Goal: Transaction & Acquisition: Book appointment/travel/reservation

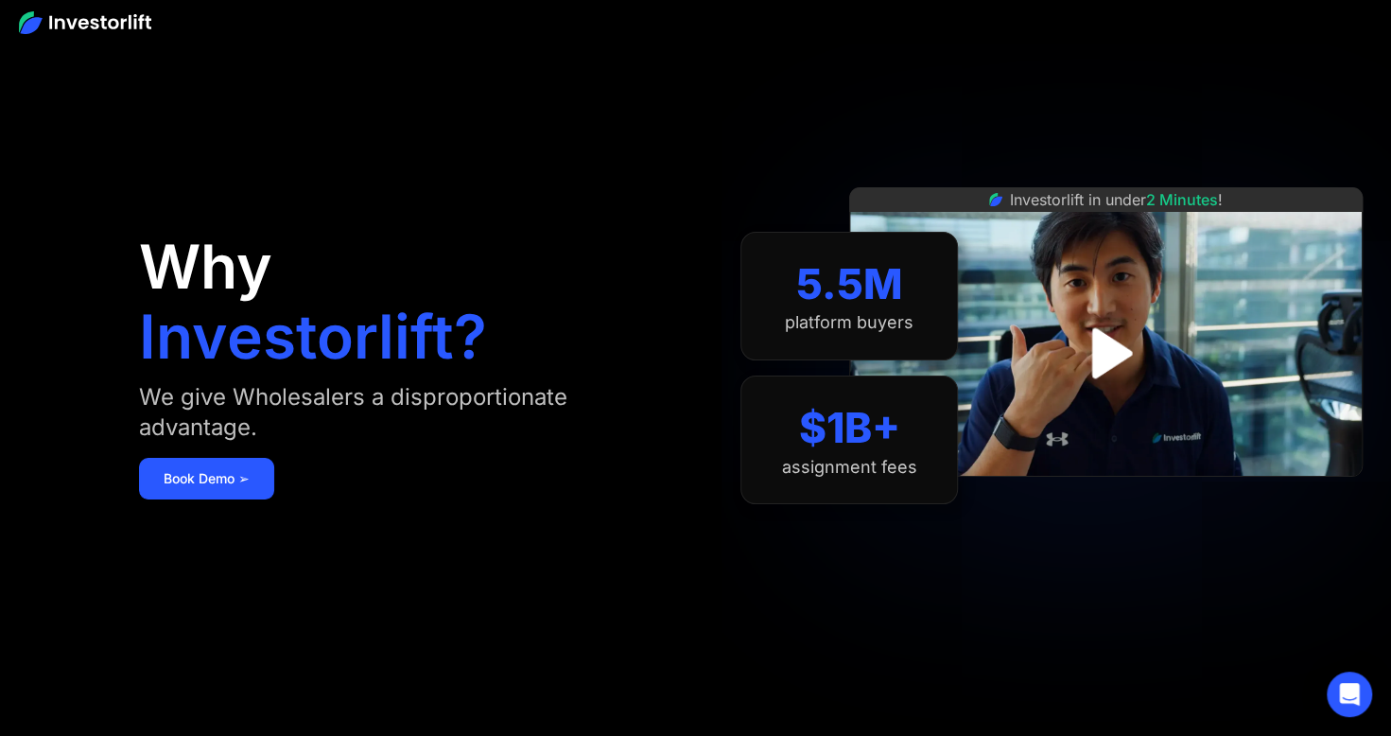
click at [110, 17] on img at bounding box center [85, 22] width 132 height 23
click at [1337, 697] on div "Open Intercom Messenger" at bounding box center [1348, 693] width 45 height 45
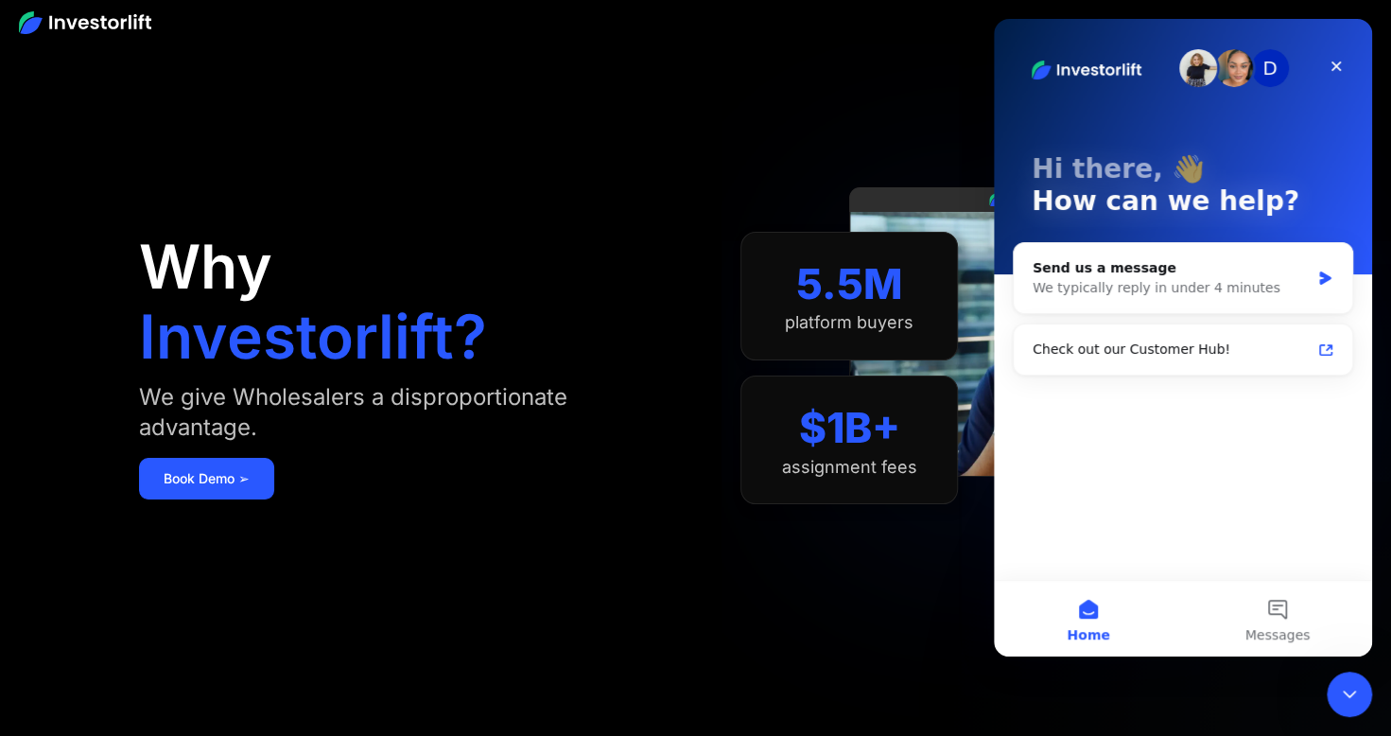
click at [1082, 371] on div "Check out our Customer Hub!" at bounding box center [1182, 349] width 338 height 50
click at [1104, 342] on div "Check out our Customer Hub!" at bounding box center [1171, 349] width 278 height 20
click at [1096, 293] on div "We typically reply in under 4 minutes" at bounding box center [1170, 288] width 277 height 20
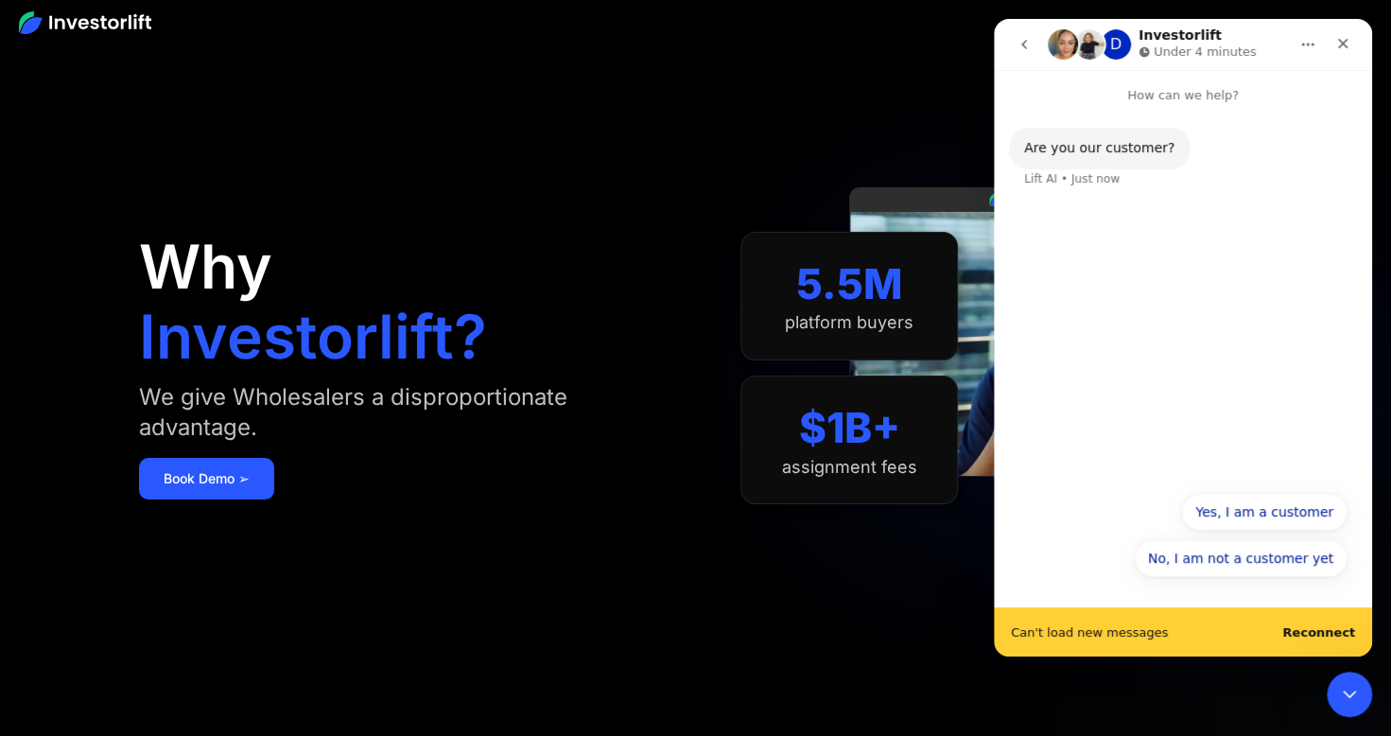
click at [1089, 388] on div "Are you our customer? Lift AI • Just now" at bounding box center [1183, 292] width 378 height 375
click at [1238, 267] on div "Are you our customer? Lift AI • Just now" at bounding box center [1183, 292] width 378 height 375
click at [1255, 511] on button "Yes, I am a customer" at bounding box center [1264, 512] width 166 height 38
click at [1319, 631] on b "Reconnect" at bounding box center [1318, 632] width 73 height 14
click at [1319, 629] on b "Reconnect" at bounding box center [1318, 632] width 73 height 14
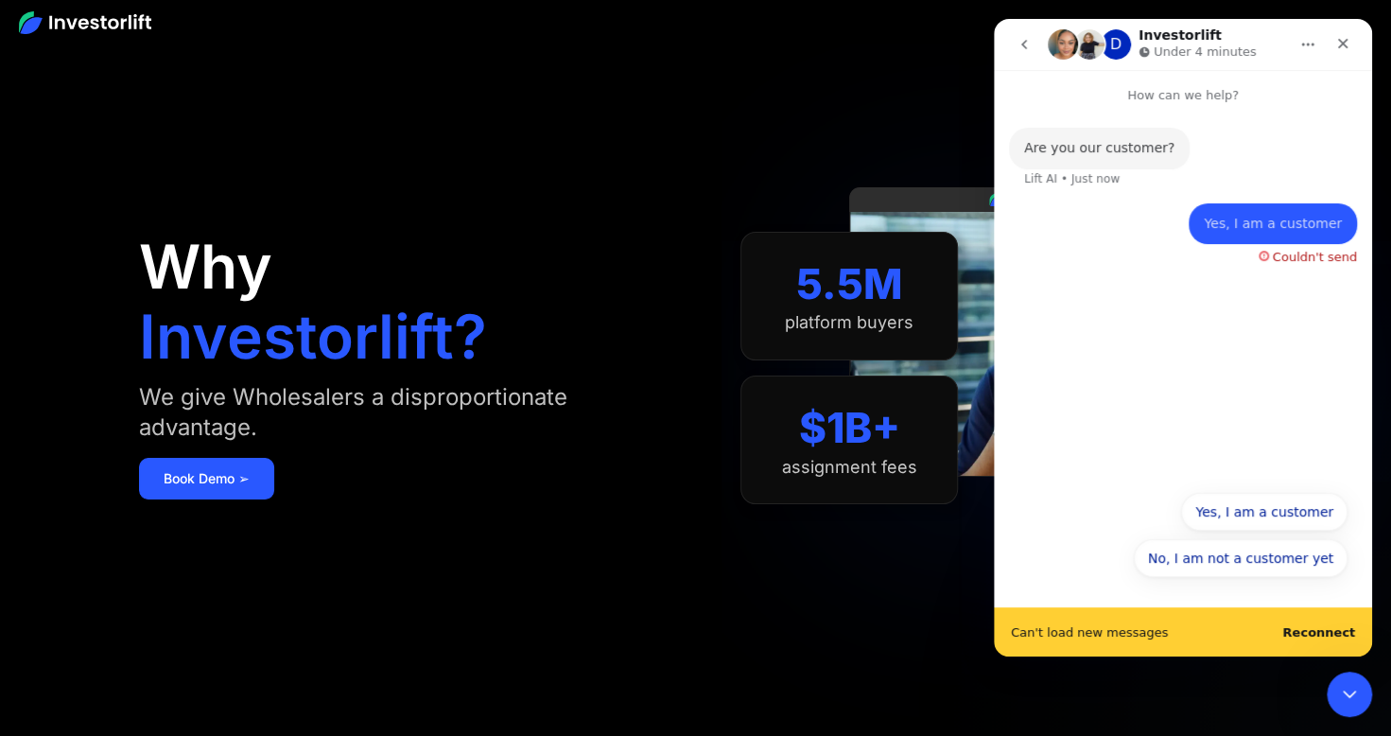
click at [1332, 628] on b "Reconnect" at bounding box center [1318, 632] width 73 height 14
click at [1308, 47] on icon "Home" at bounding box center [1307, 44] width 15 height 15
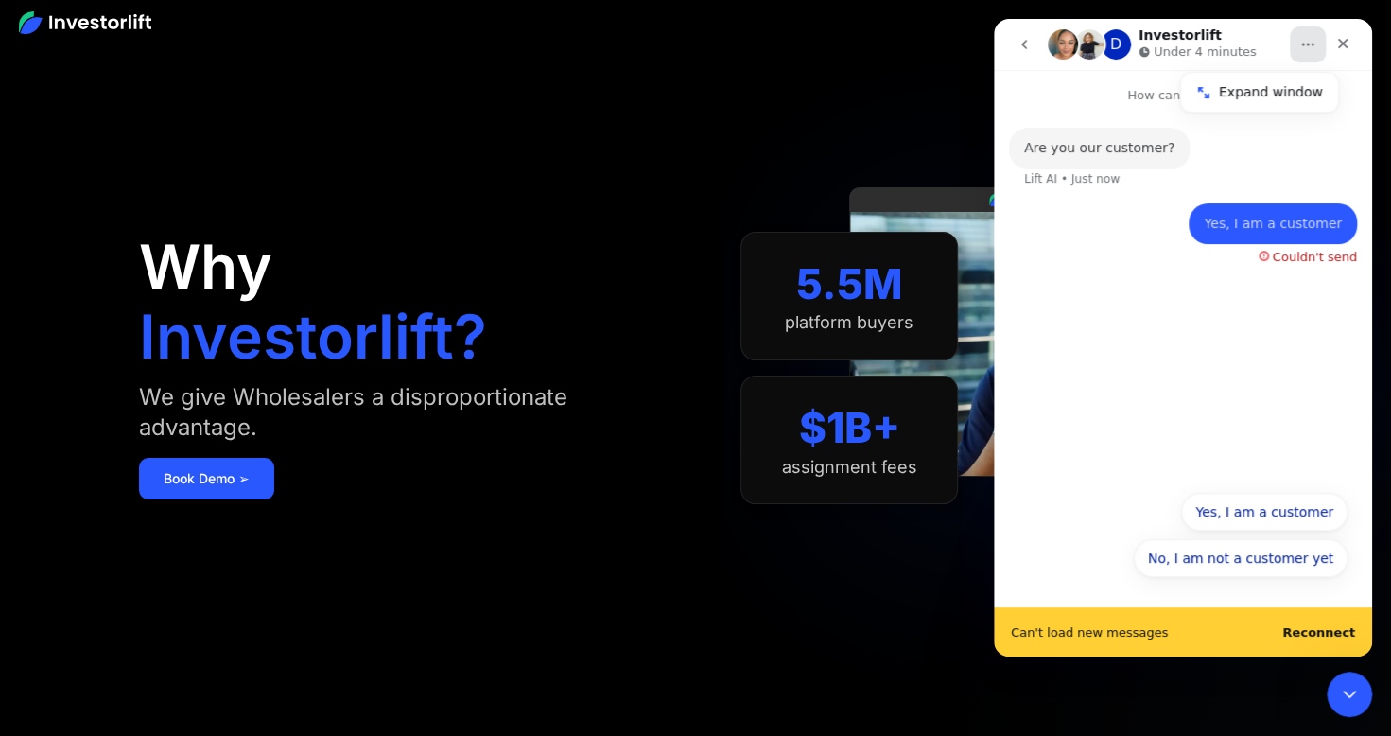
click at [1311, 53] on button "Home" at bounding box center [1308, 44] width 36 height 36
click at [1261, 563] on button "No, I am not a customer yet" at bounding box center [1241, 558] width 214 height 38
click at [1233, 514] on button "Yes, I am a customer" at bounding box center [1264, 512] width 166 height 38
click at [1273, 254] on div "Couldn't send" at bounding box center [1307, 253] width 98 height 19
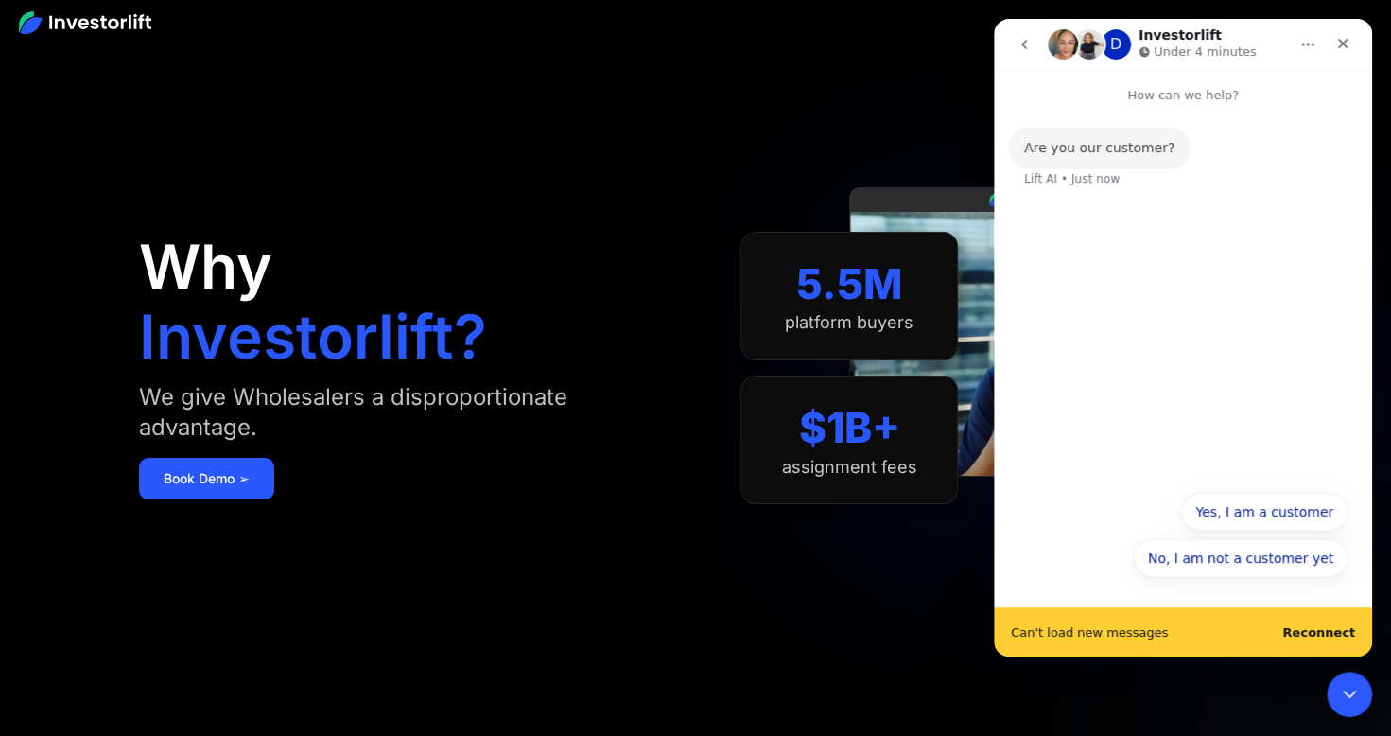
click at [1137, 633] on span "Can't load new messages" at bounding box center [1089, 632] width 157 height 12
click at [1238, 554] on button "No, I am not a customer yet" at bounding box center [1241, 558] width 214 height 38
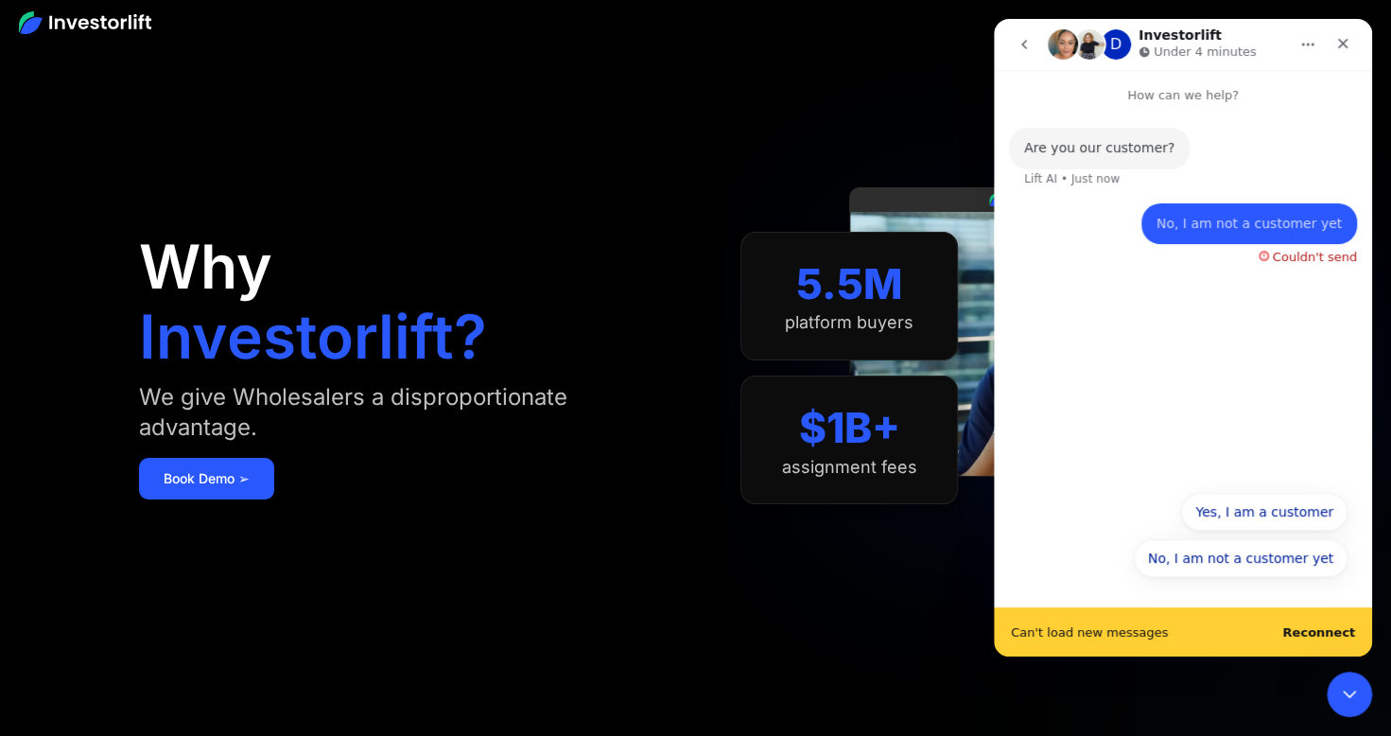
click at [1342, 36] on div "Close" at bounding box center [1342, 43] width 34 height 34
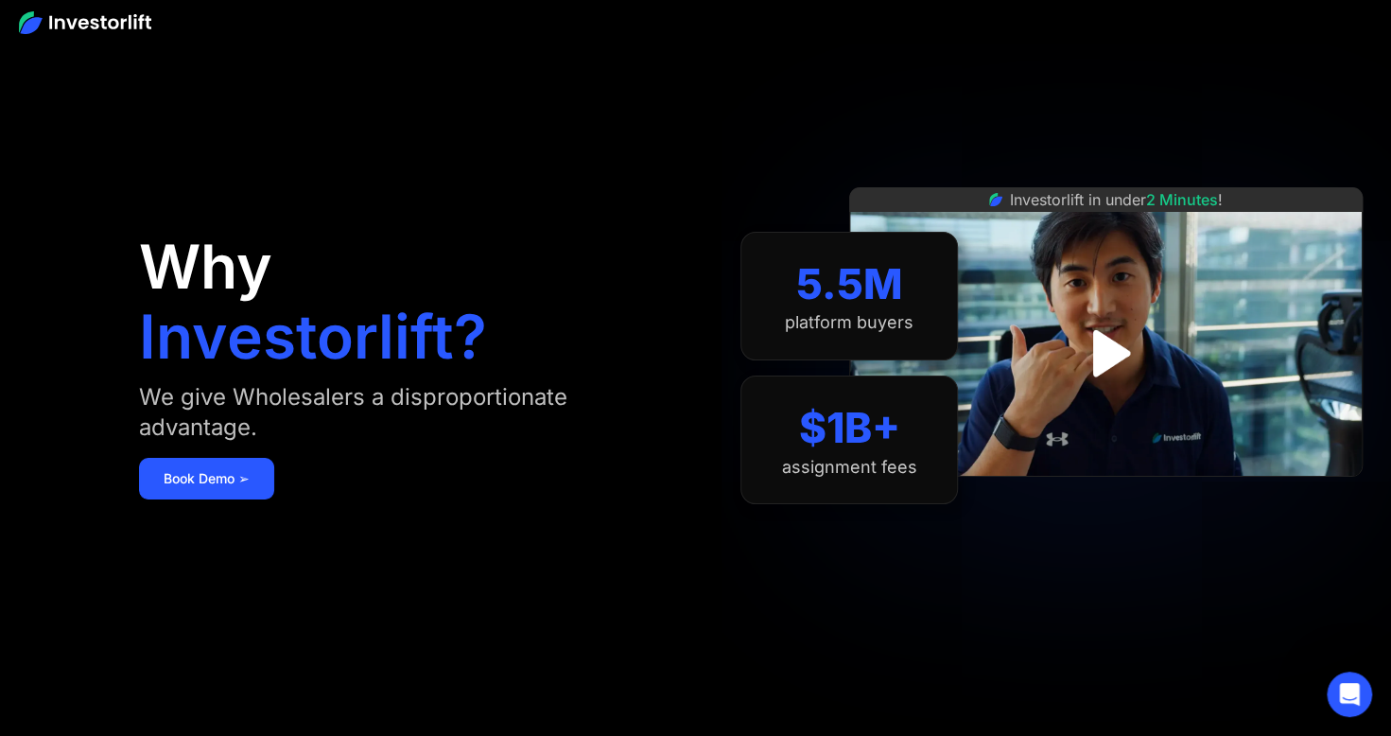
click at [199, 478] on link "Book Demo ➢" at bounding box center [206, 479] width 135 height 42
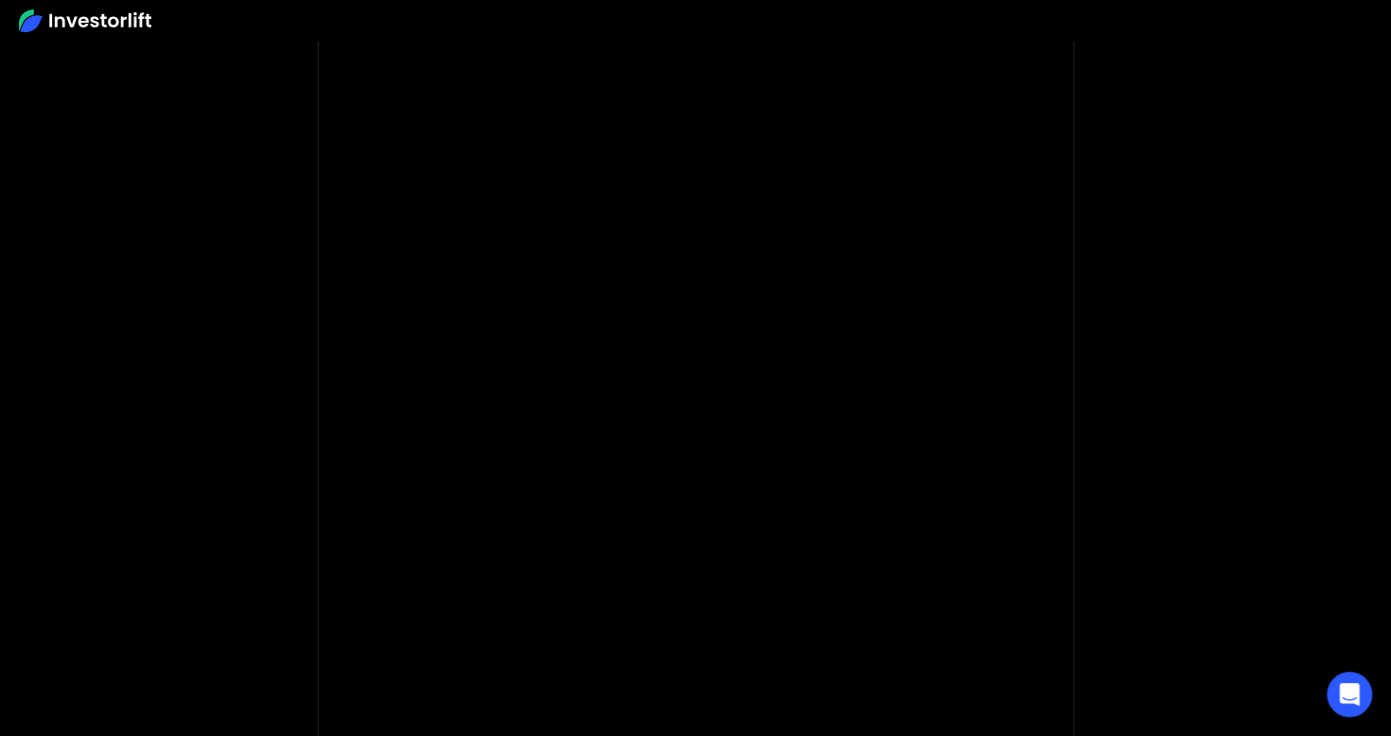
scroll to position [89, 0]
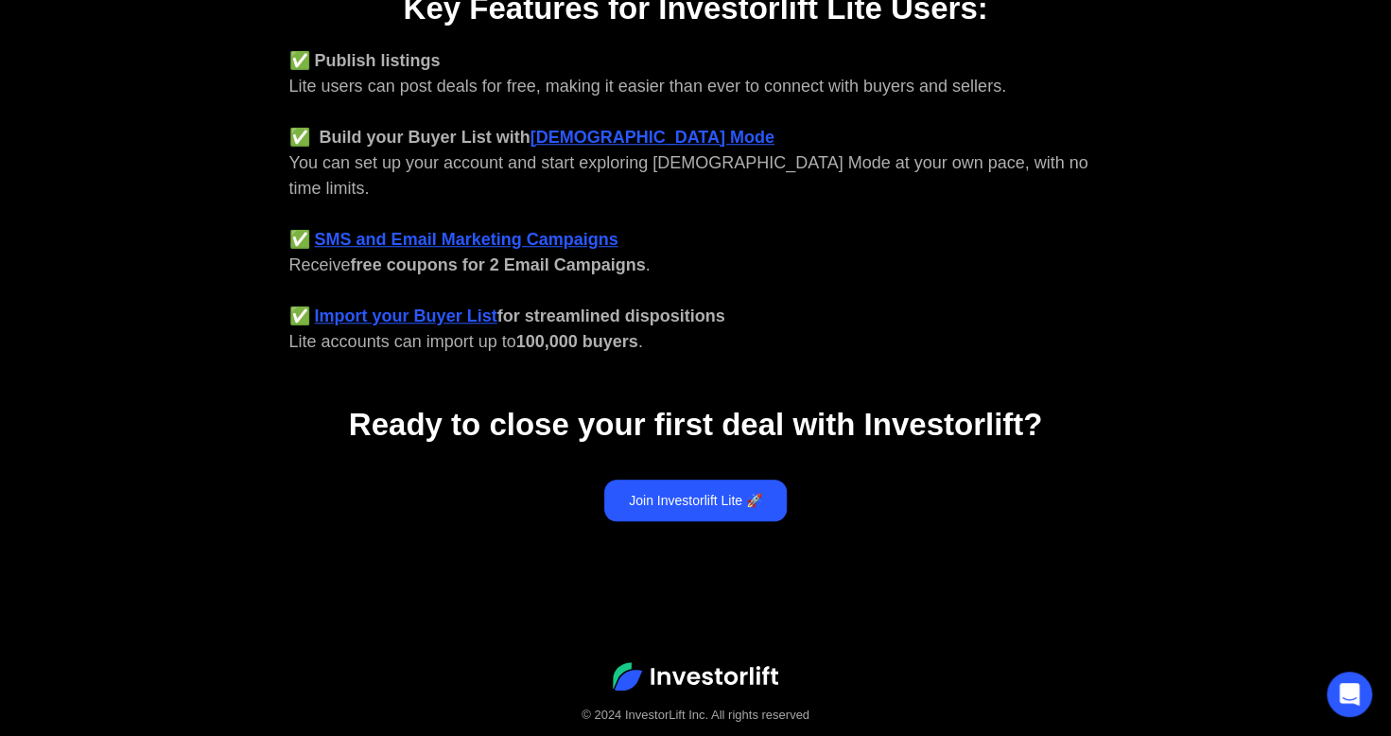
scroll to position [834, 0]
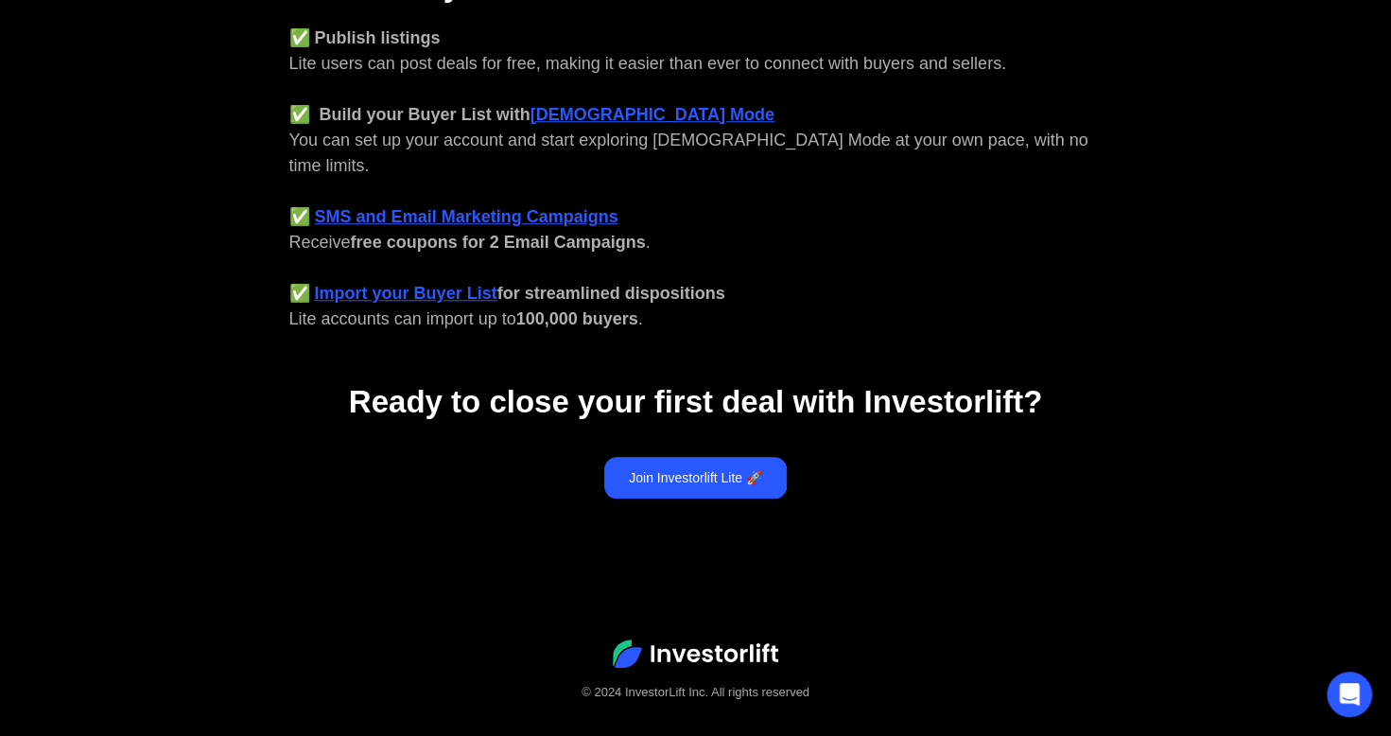
click at [667, 457] on link "Join Investorlift Lite 🚀" at bounding box center [695, 478] width 182 height 42
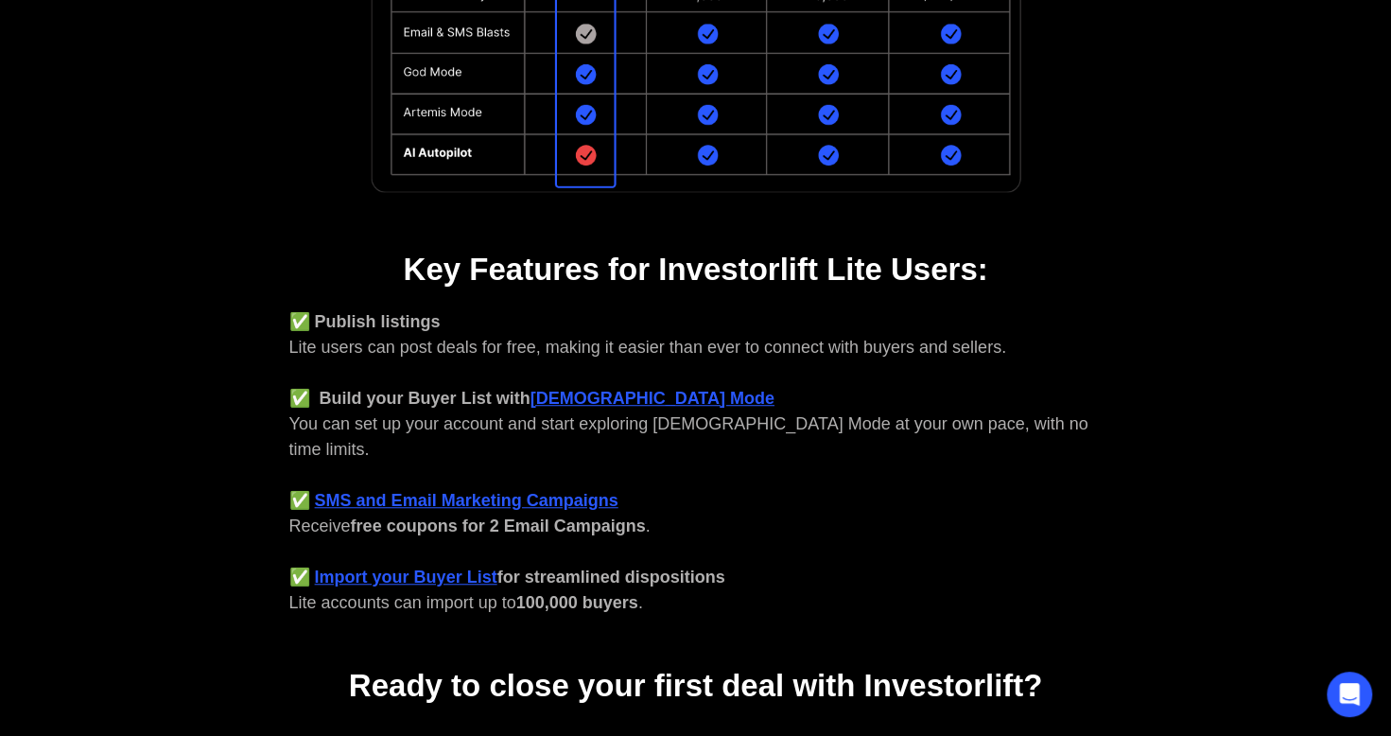
scroll to position [0, 0]
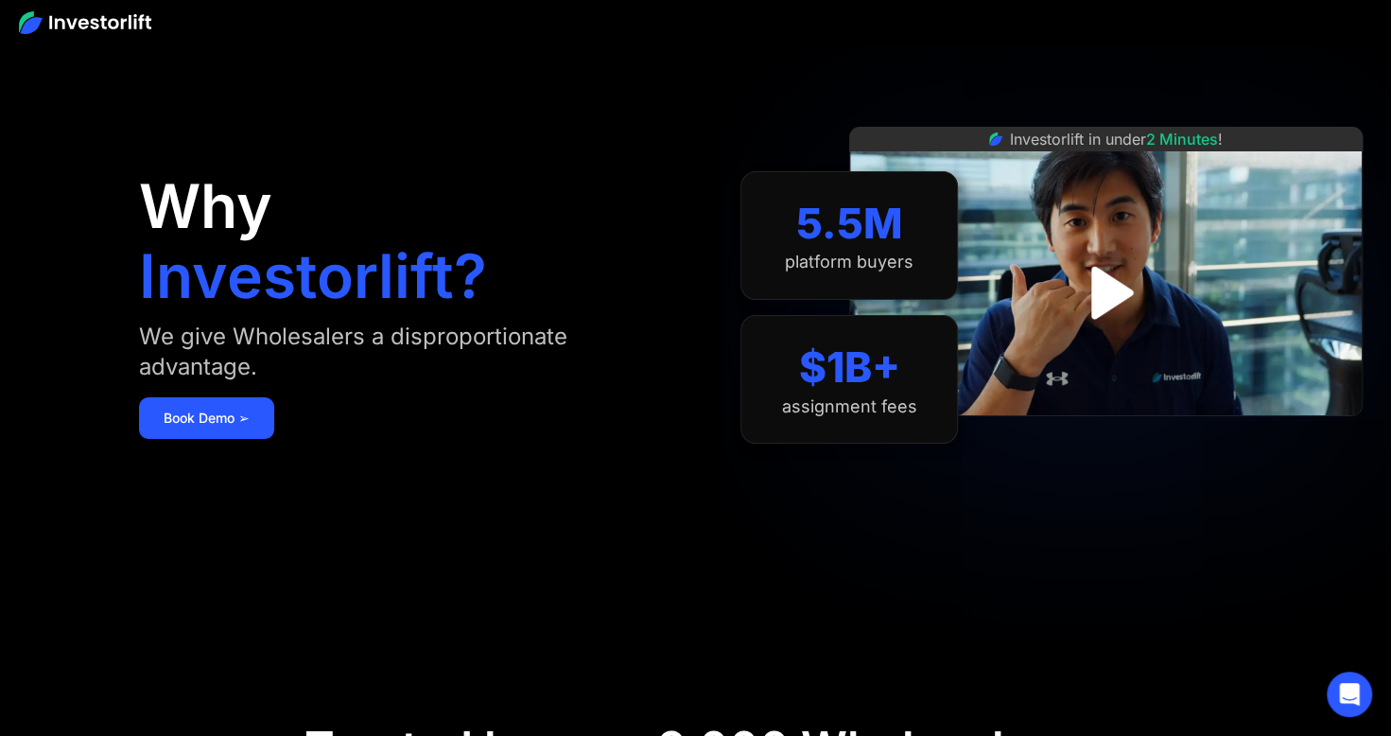
scroll to position [63, 0]
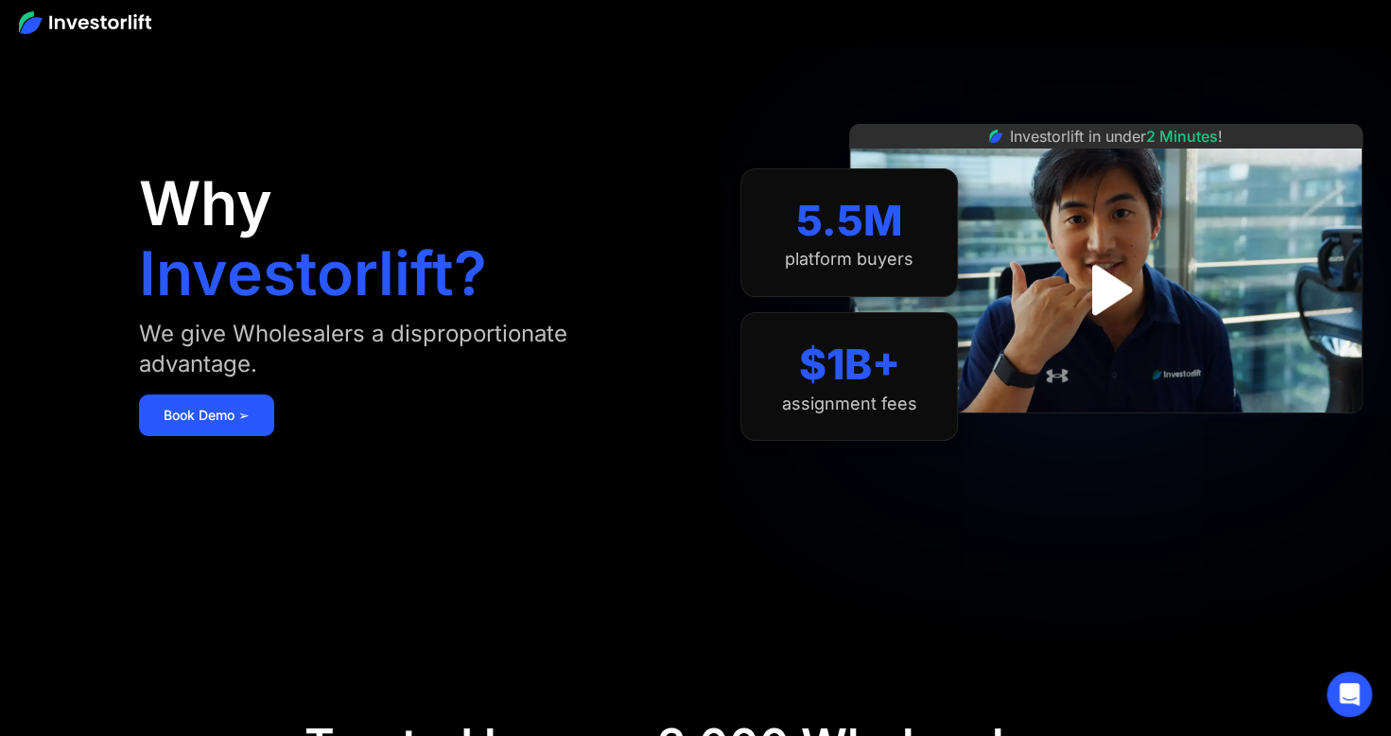
click at [1339, 698] on icon "Open Intercom Messenger" at bounding box center [1349, 694] width 23 height 23
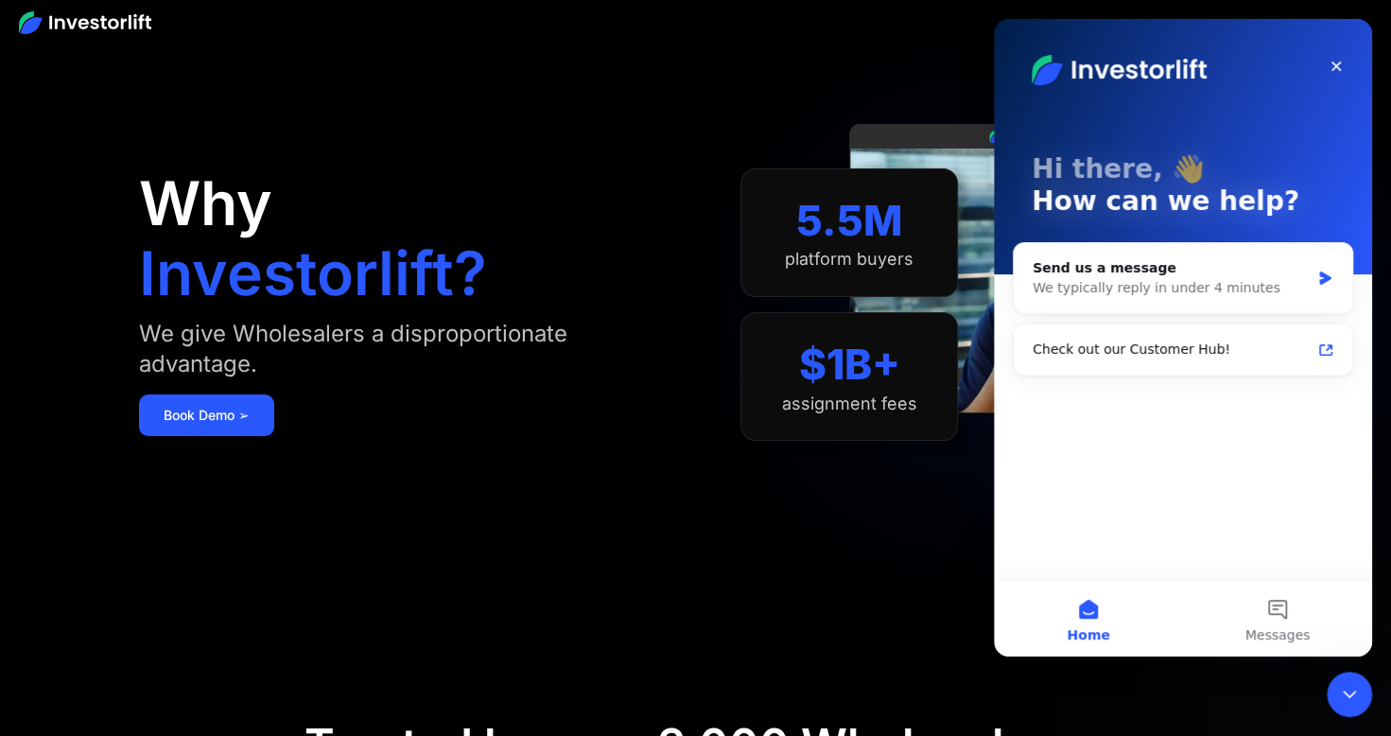
scroll to position [0, 0]
click at [1125, 348] on div "Check out our Customer Hub!" at bounding box center [1171, 349] width 278 height 20
